Goal: Find specific page/section: Find specific page/section

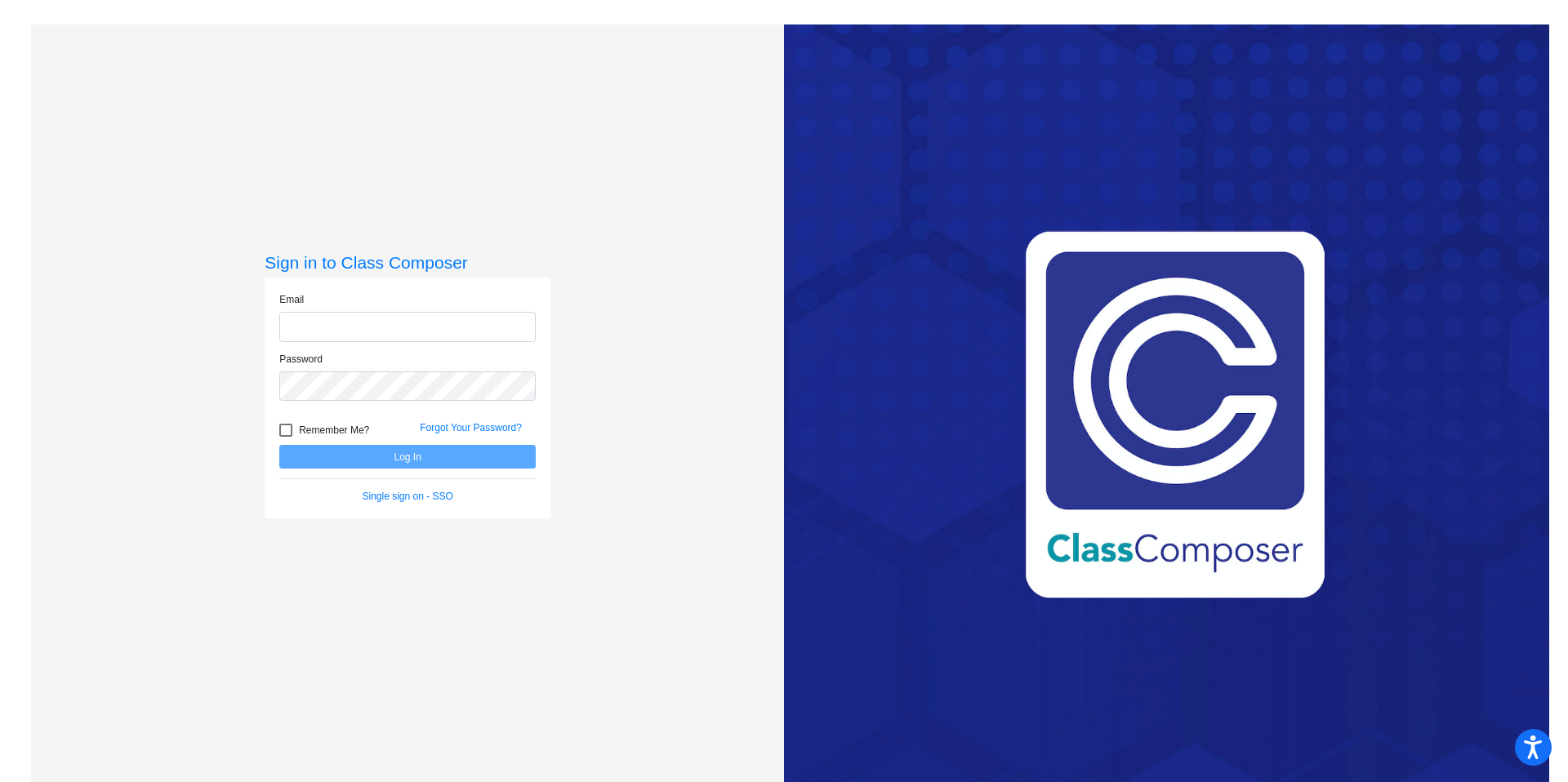
type input "[EMAIL_ADDRESS][DOMAIN_NAME]"
click at [321, 461] on button "Log In" at bounding box center [407, 457] width 256 height 24
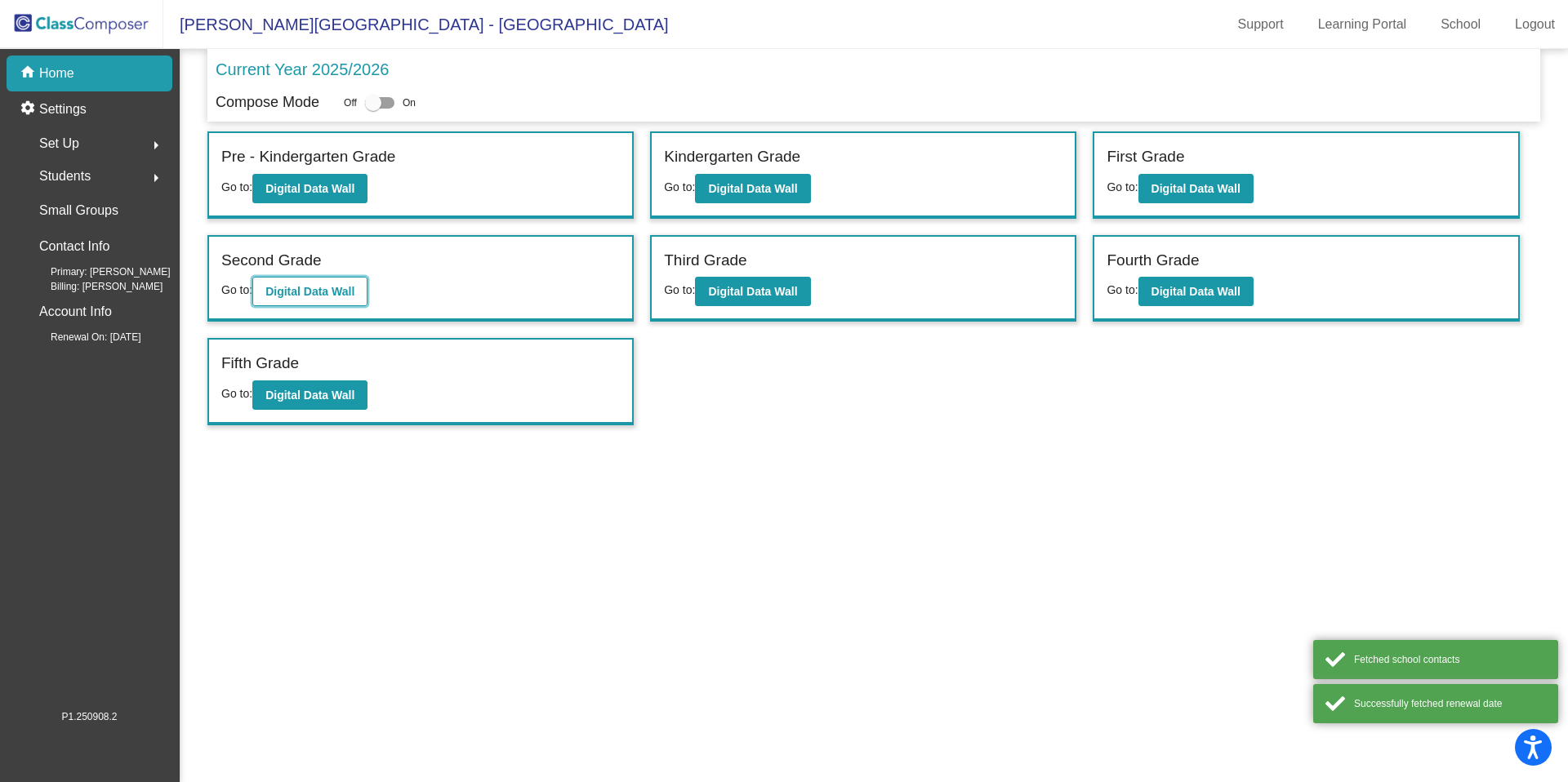
click at [335, 292] on b "Digital Data Wall" at bounding box center [310, 291] width 89 height 13
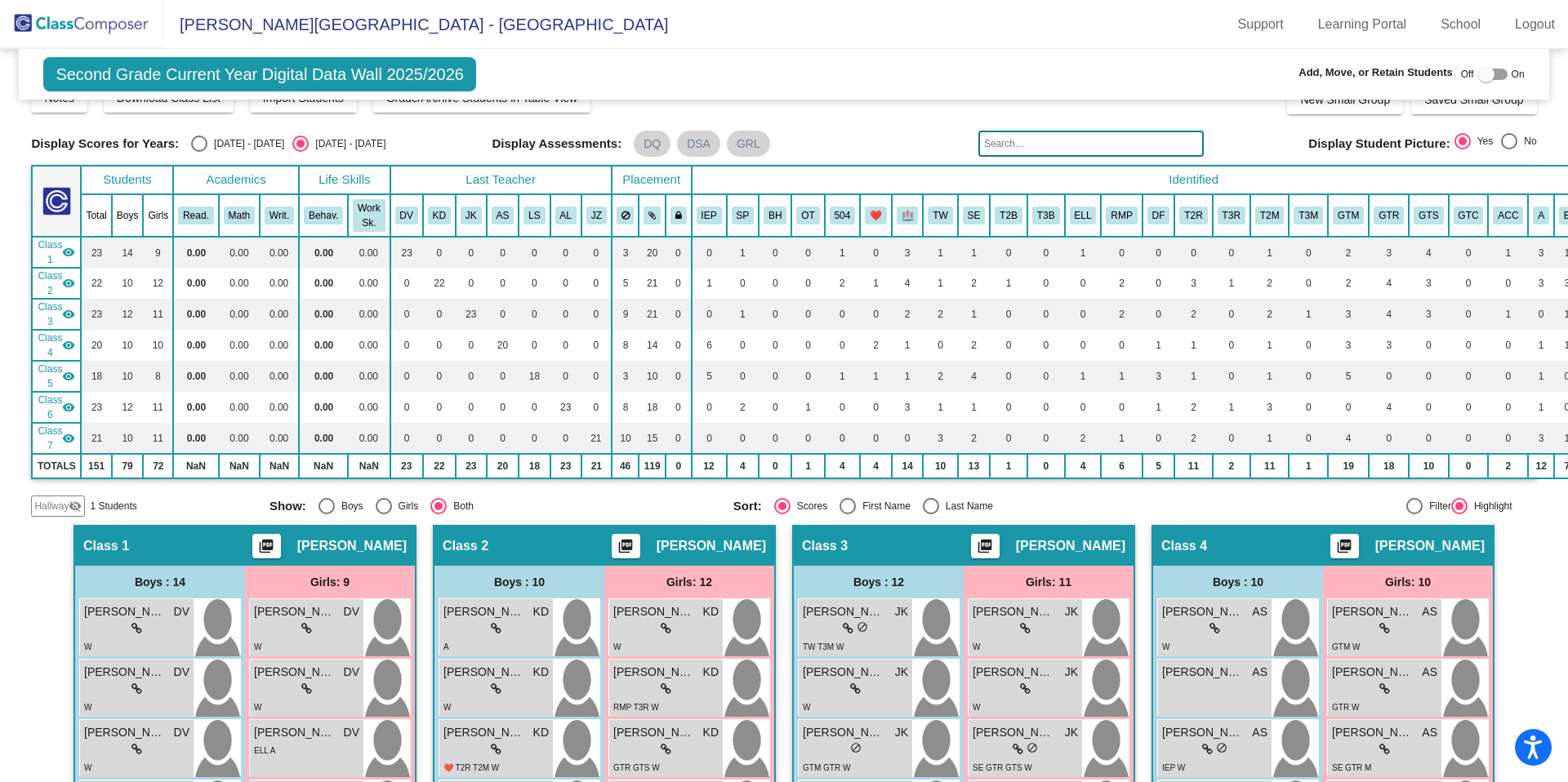
scroll to position [124, 0]
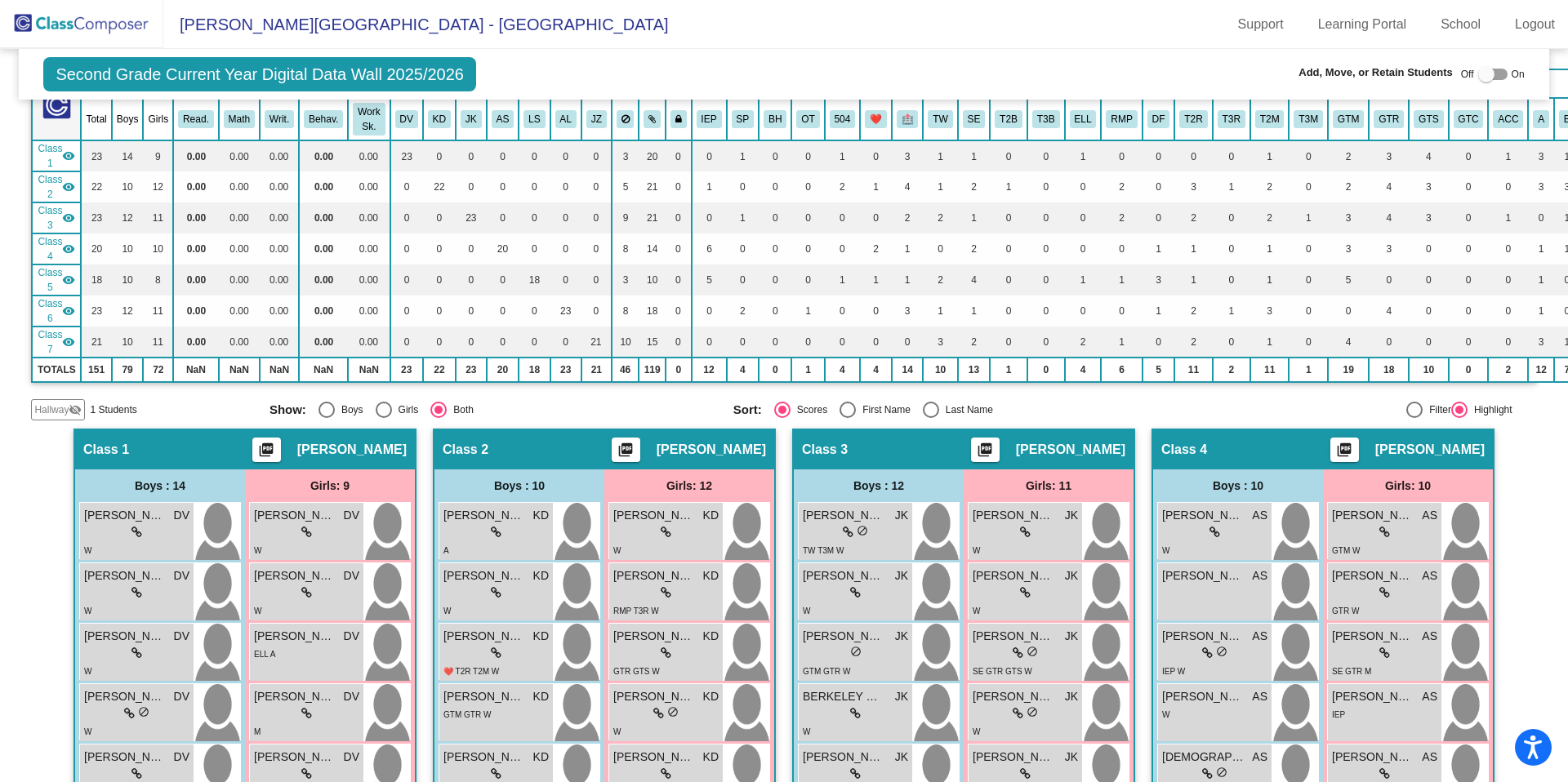
click at [1480, 73] on div at bounding box center [1486, 74] width 16 height 16
checkbox input "true"
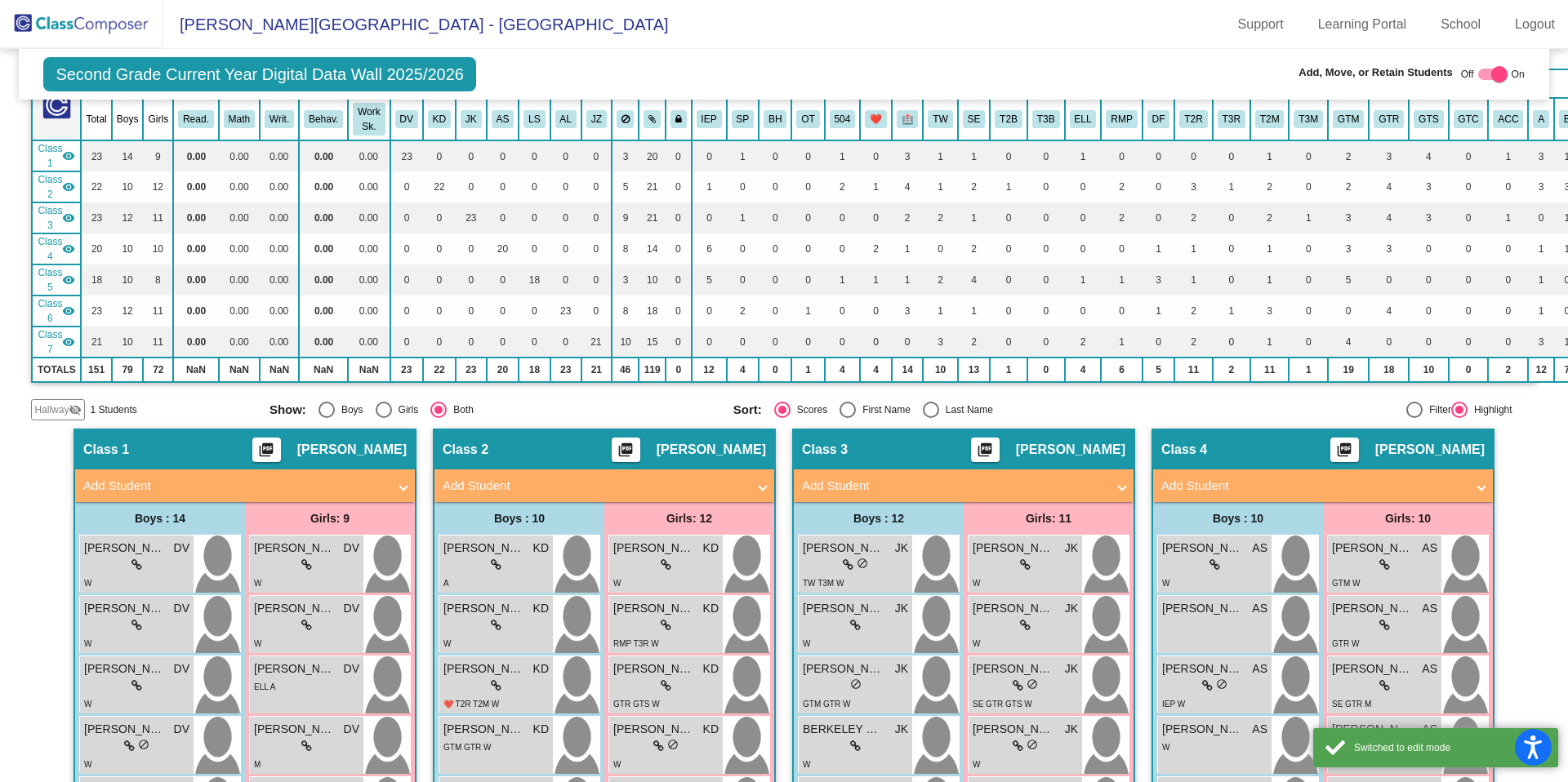
click at [50, 407] on span "Hallway" at bounding box center [51, 410] width 34 height 15
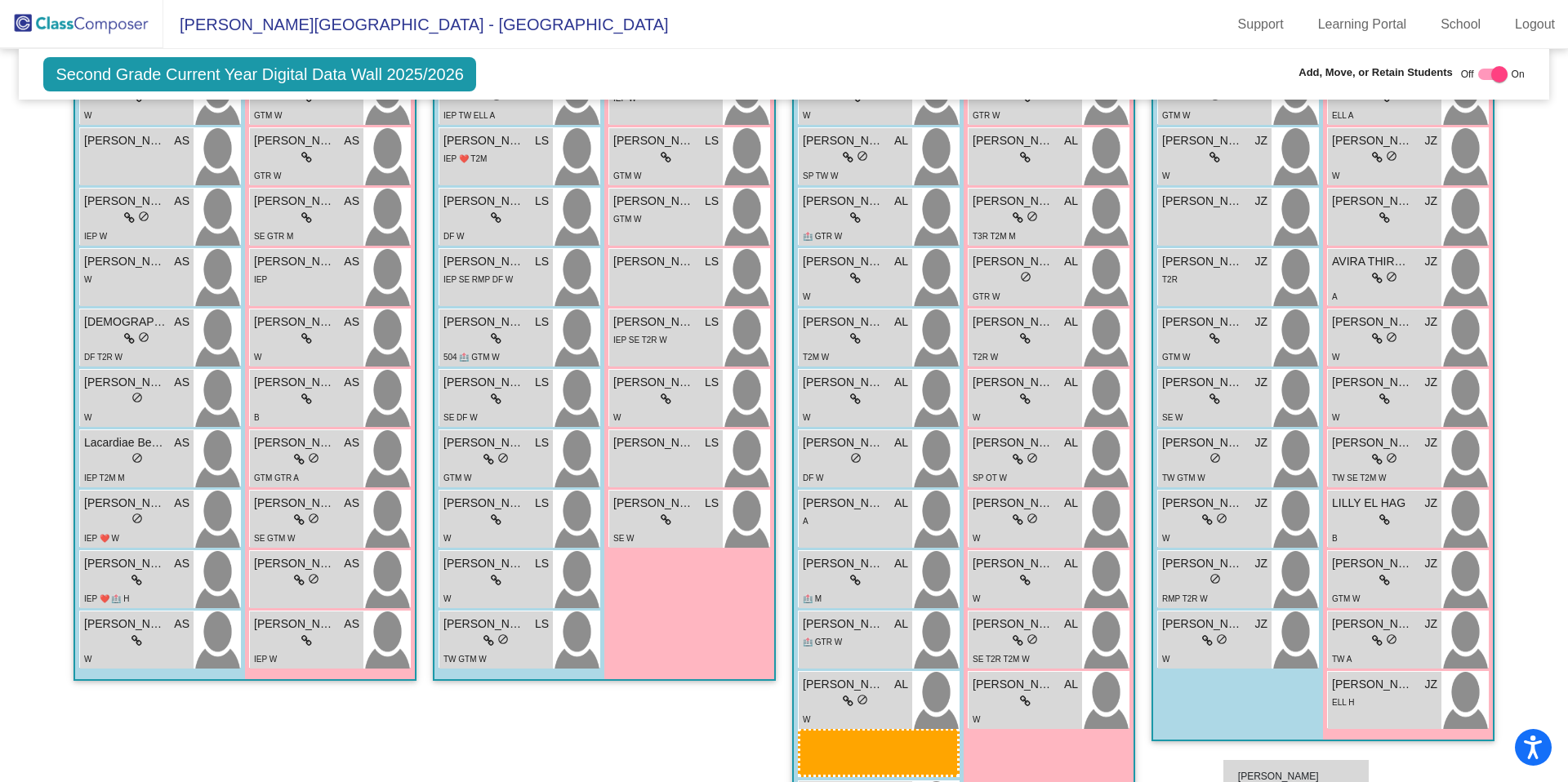
scroll to position [1607, 0]
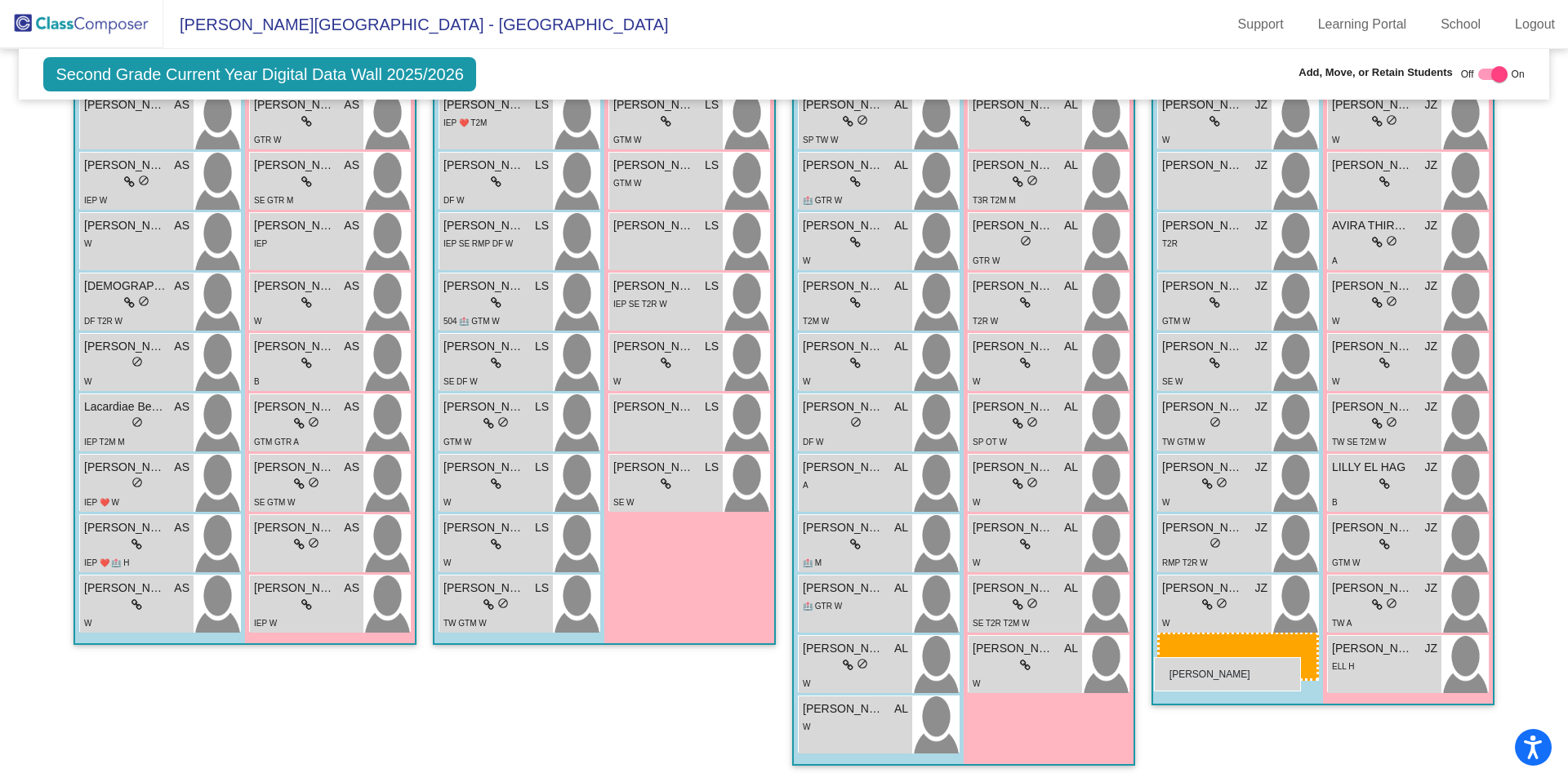
drag, startPoint x: 144, startPoint y: 444, endPoint x: 1154, endPoint y: 656, distance: 1032.0
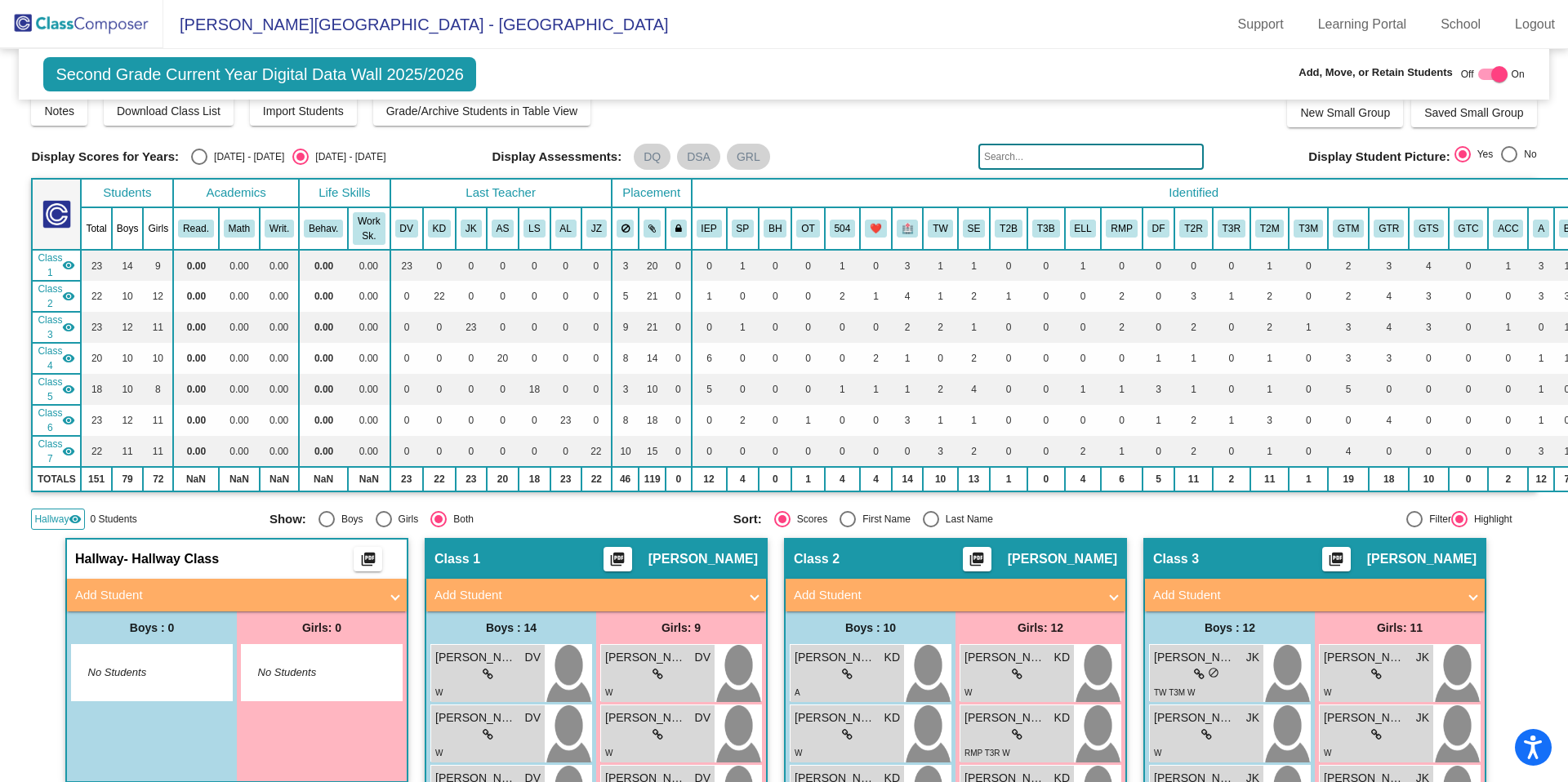
scroll to position [0, 0]
